Goal: Find specific page/section: Find specific page/section

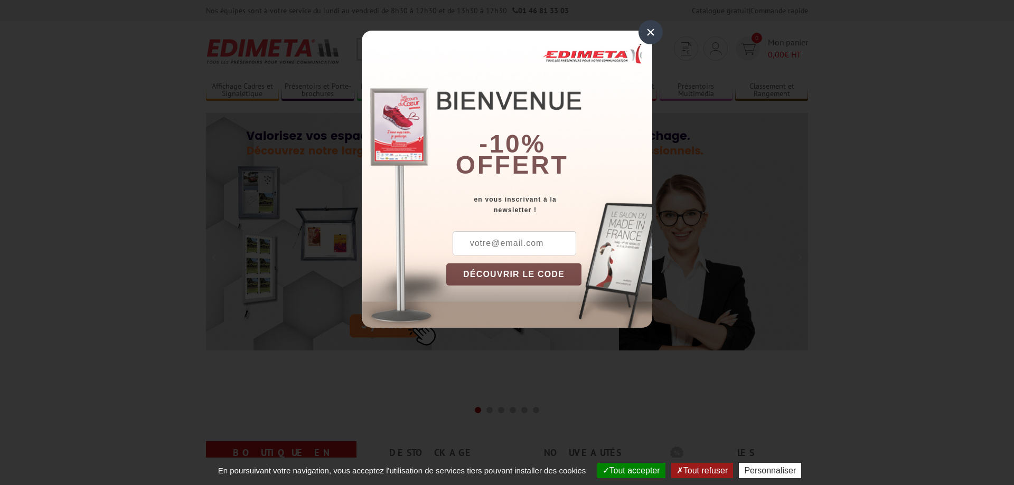
click at [643, 34] on div "×" at bounding box center [650, 32] width 24 height 24
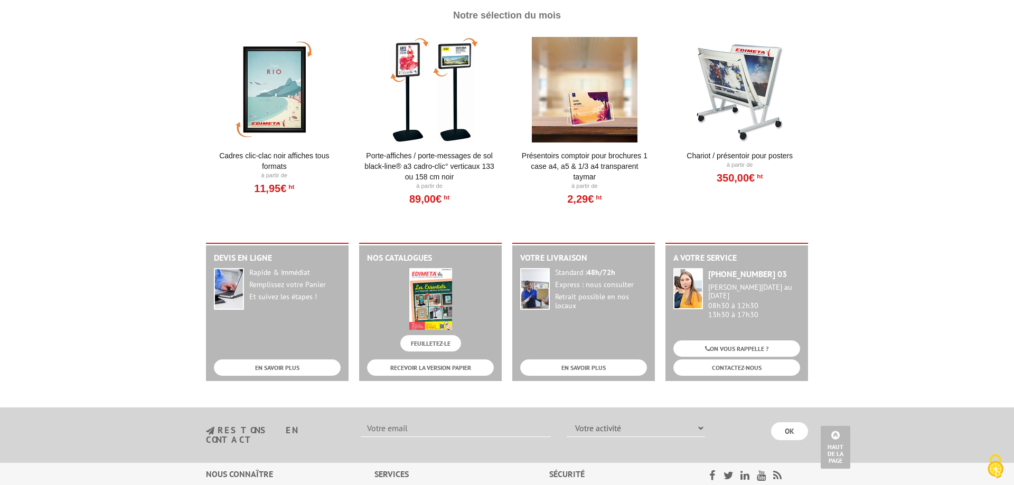
scroll to position [1090, 0]
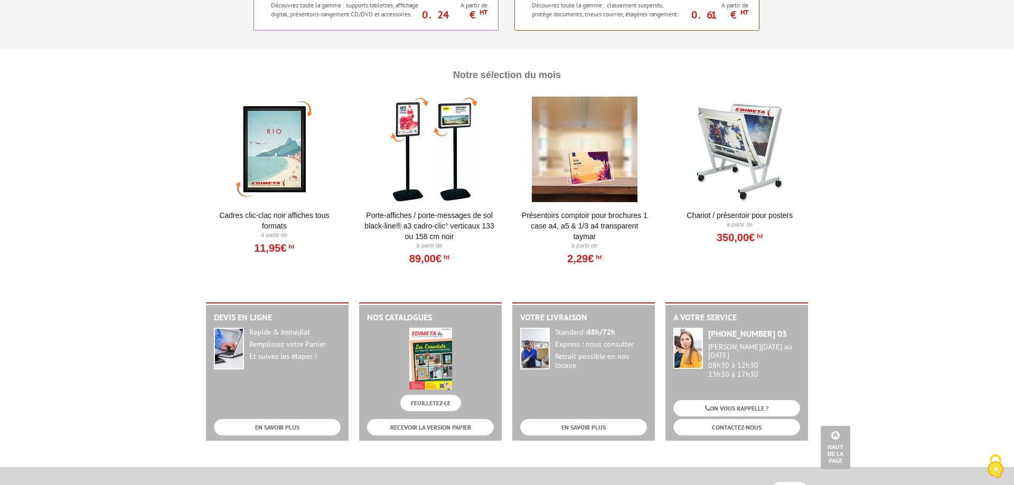
click at [441, 214] on link "Porte-affiches / Porte-messages de sol Black-Line® A3 Cadro-Clic° Verticaux 133…" at bounding box center [429, 226] width 130 height 32
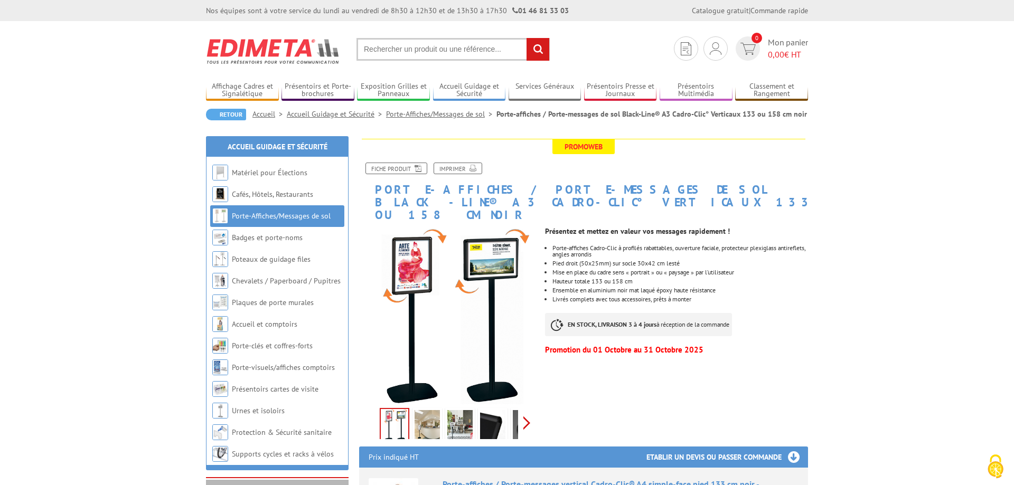
click at [524, 409] on div "Previous Next" at bounding box center [448, 422] width 178 height 37
click at [362, 407] on div "Previous Next" at bounding box center [448, 422] width 178 height 37
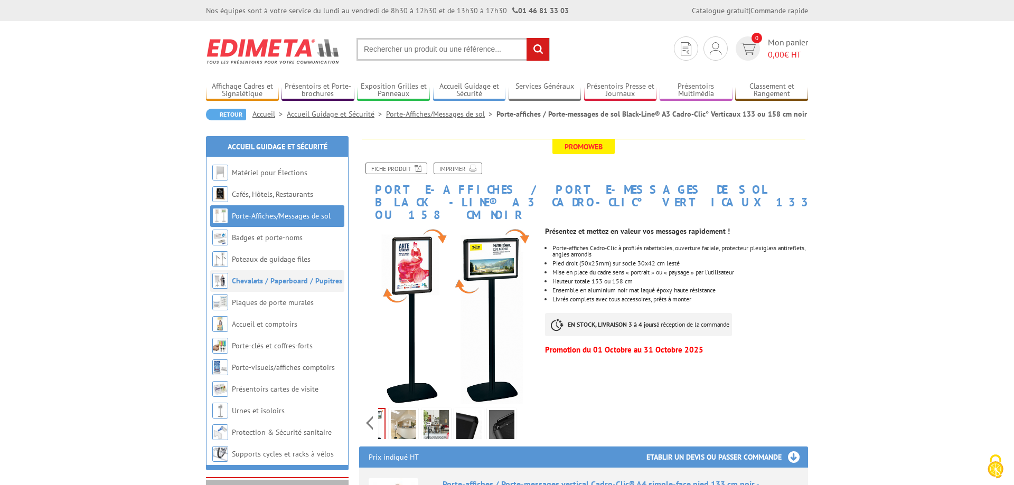
click at [277, 281] on link "Chevalets / Paperboard / Pupitres" at bounding box center [287, 281] width 110 height 10
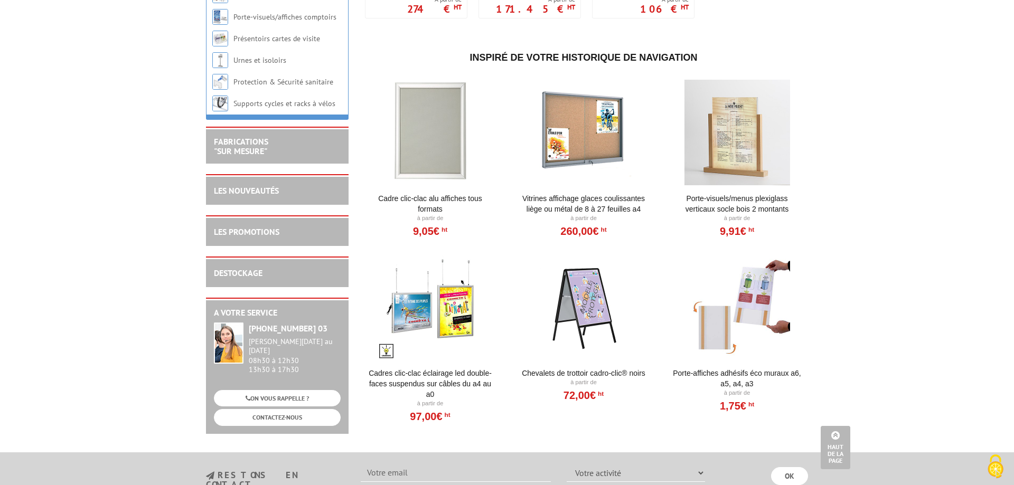
scroll to position [1346, 0]
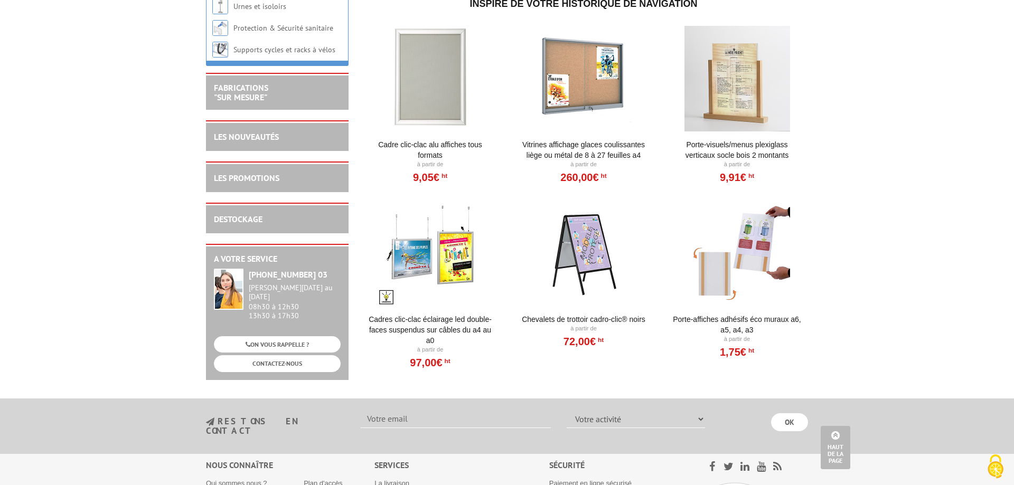
click at [586, 257] on div at bounding box center [583, 254] width 130 height 106
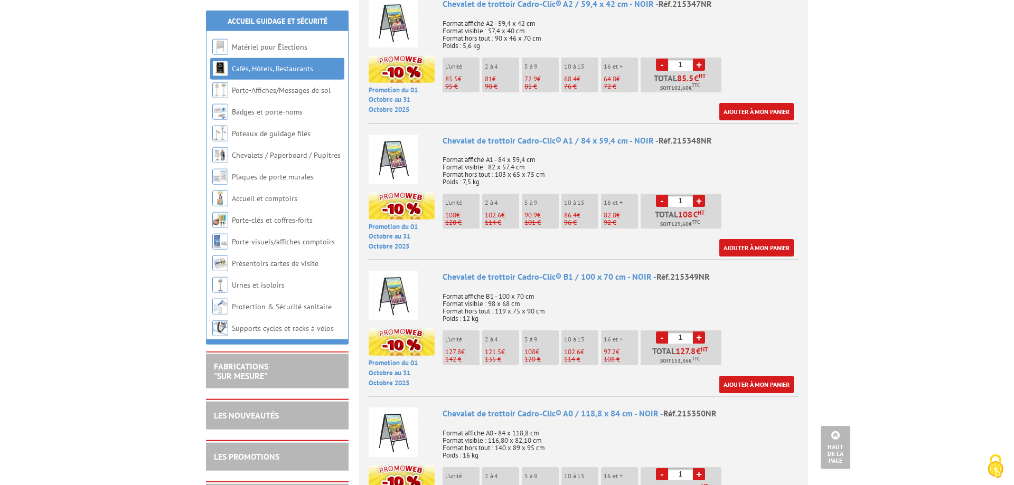
scroll to position [592, 0]
